Goal: Obtain resource: Download file/media

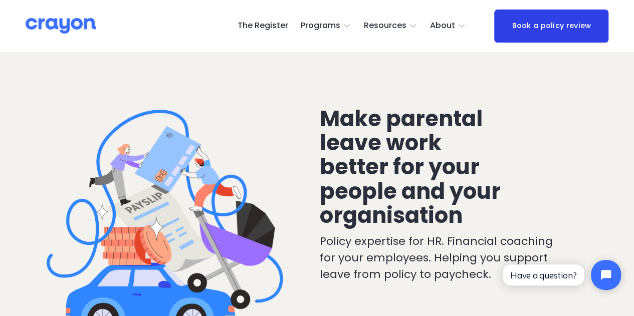
click at [0, 0] on span "Restart: Redundancy" at bounding box center [0, 0] width 0 height 0
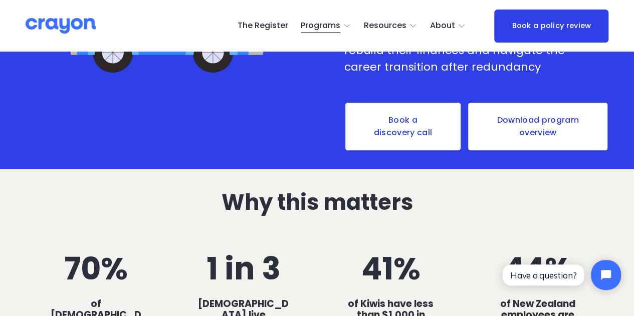
scroll to position [351, 0]
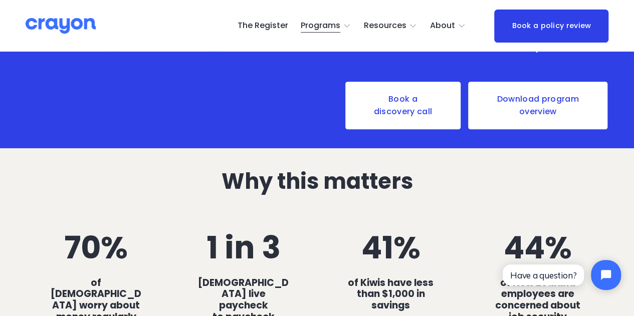
click at [541, 111] on link "Download program overview" at bounding box center [538, 106] width 142 height 50
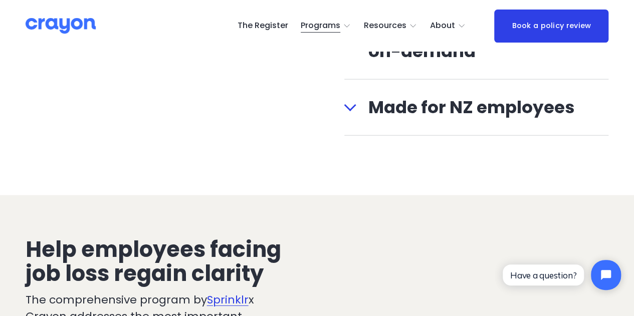
scroll to position [1252, 0]
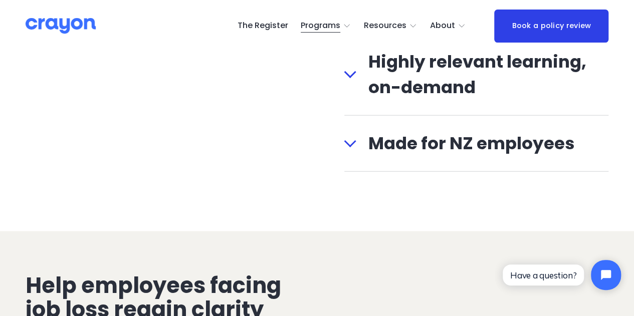
click at [357, 74] on span "Highly relevant learning, on-demand" at bounding box center [482, 74] width 252 height 51
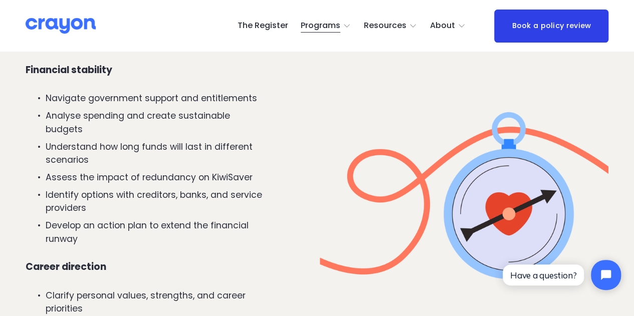
scroll to position [1402, 0]
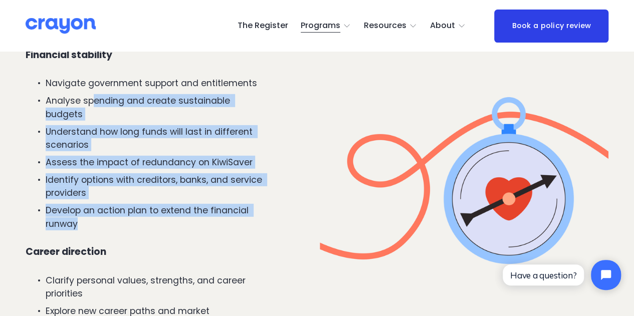
drag, startPoint x: 92, startPoint y: 108, endPoint x: 245, endPoint y: 229, distance: 195.7
click at [245, 229] on ul "Navigate government support and entitlements Analyse spending and create sustai…" at bounding box center [146, 154] width 240 height 154
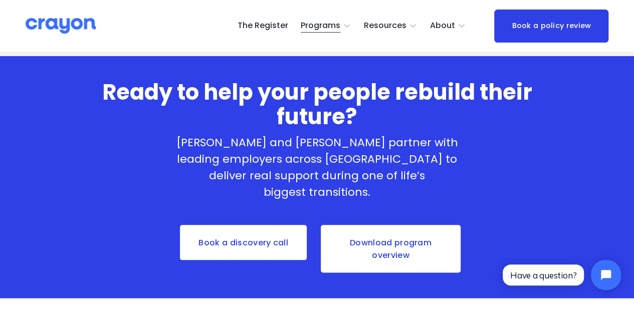
scroll to position [2404, 0]
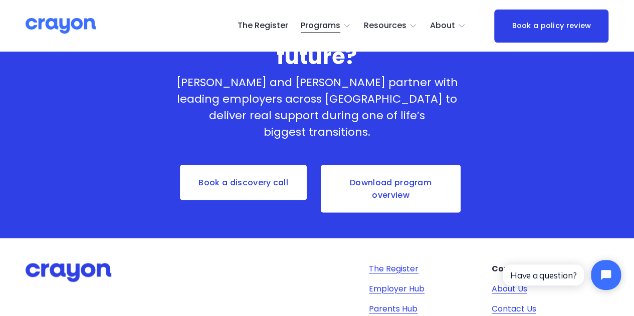
click at [368, 186] on link "Download program overview" at bounding box center [391, 189] width 142 height 50
